Goal: Task Accomplishment & Management: Manage account settings

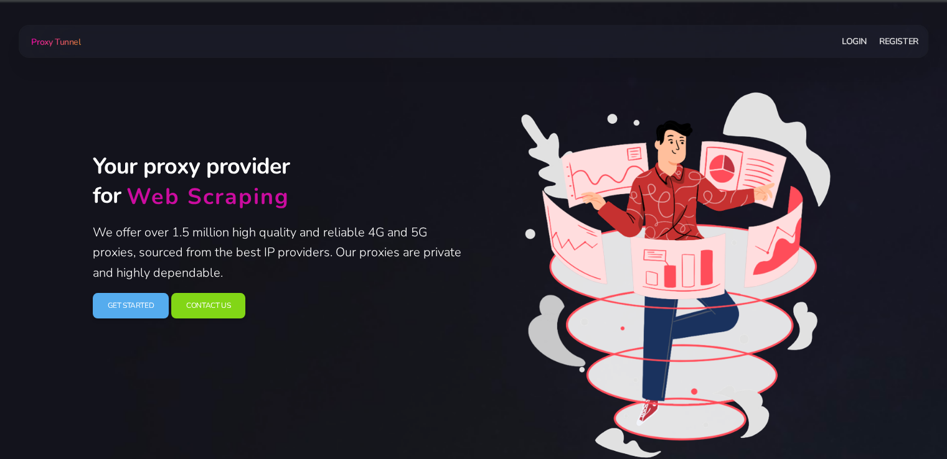
click at [854, 43] on link "Login" at bounding box center [854, 41] width 25 height 23
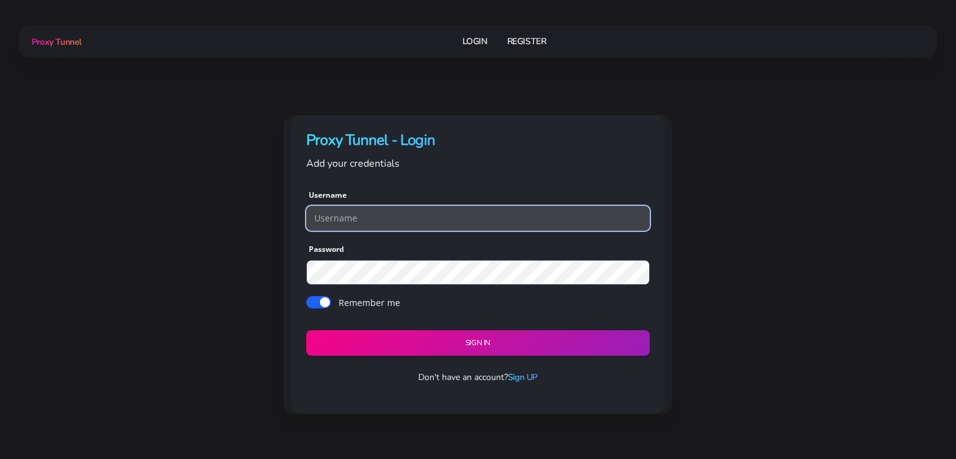
click at [338, 227] on input "text" at bounding box center [478, 218] width 344 height 25
paste input "adwfbads2"
type input "adwfbads2"
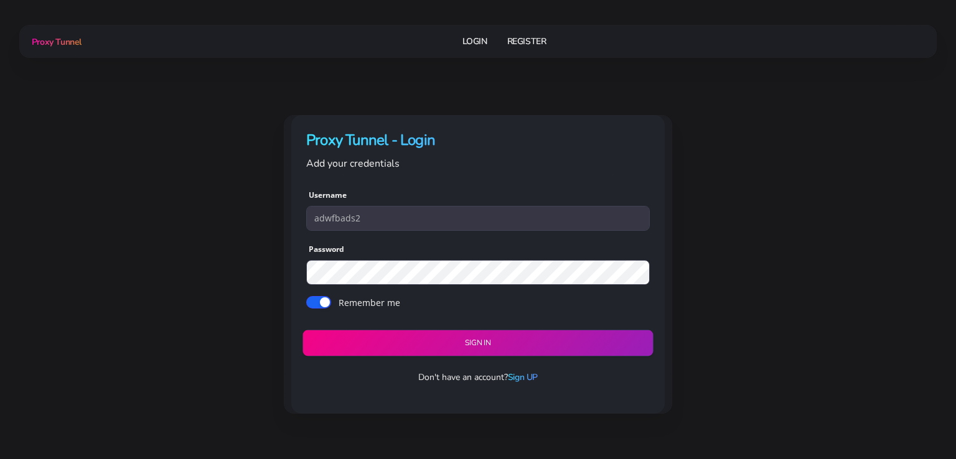
click at [445, 337] on button "Sign in" at bounding box center [478, 343] width 350 height 26
